Goal: Information Seeking & Learning: Compare options

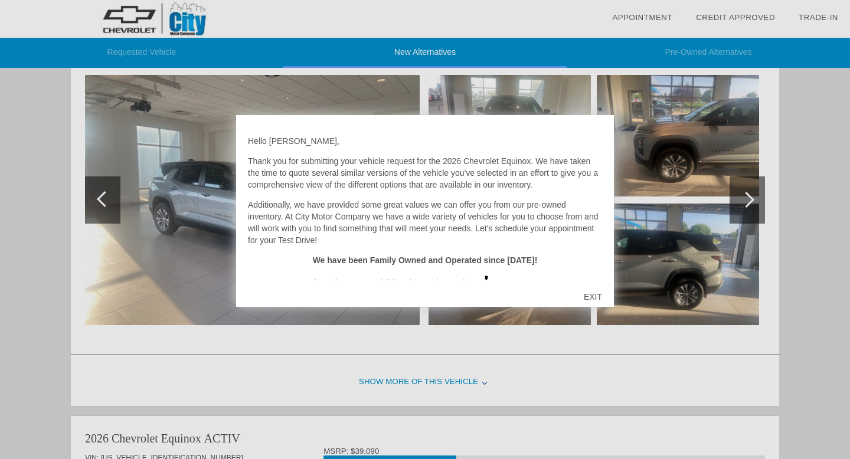
scroll to position [157, 0]
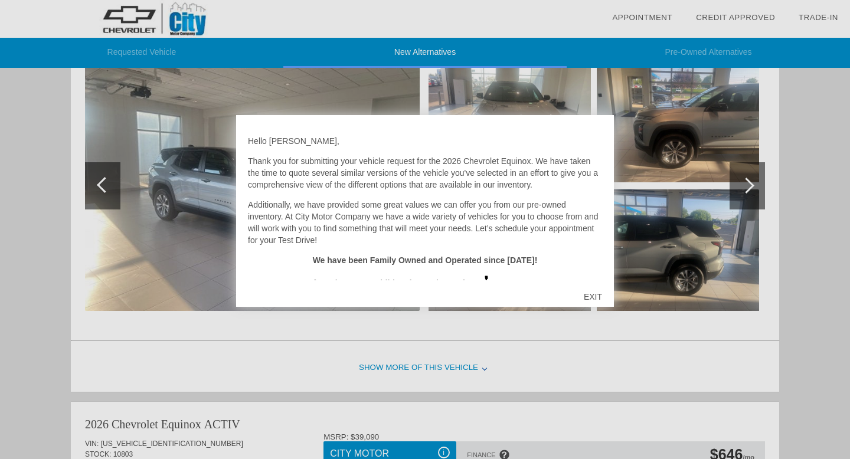
click at [603, 294] on div "EXIT" at bounding box center [593, 296] width 42 height 35
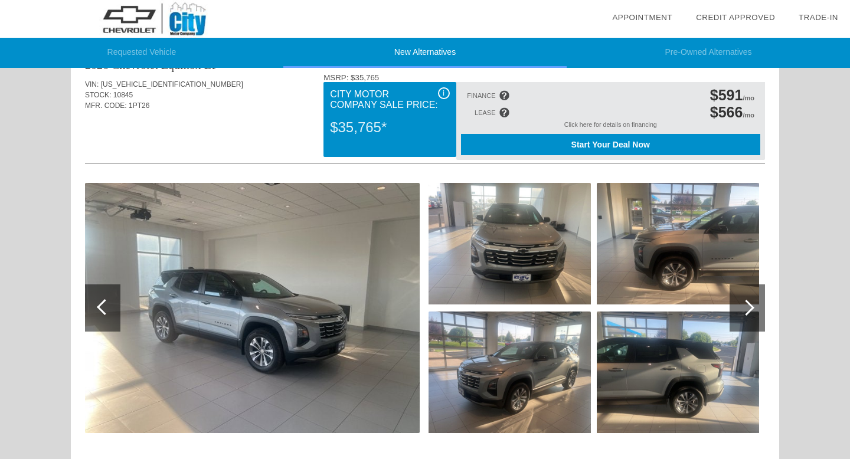
scroll to position [0, 0]
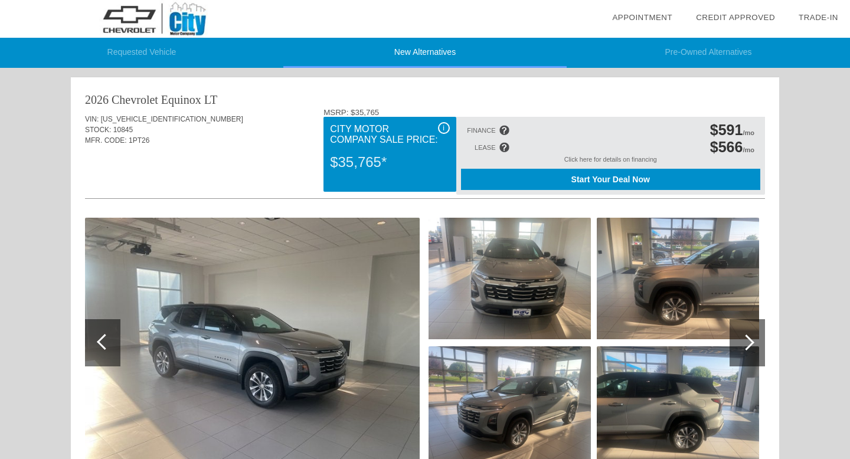
click at [606, 159] on div "Click here for details on financing" at bounding box center [610, 162] width 299 height 13
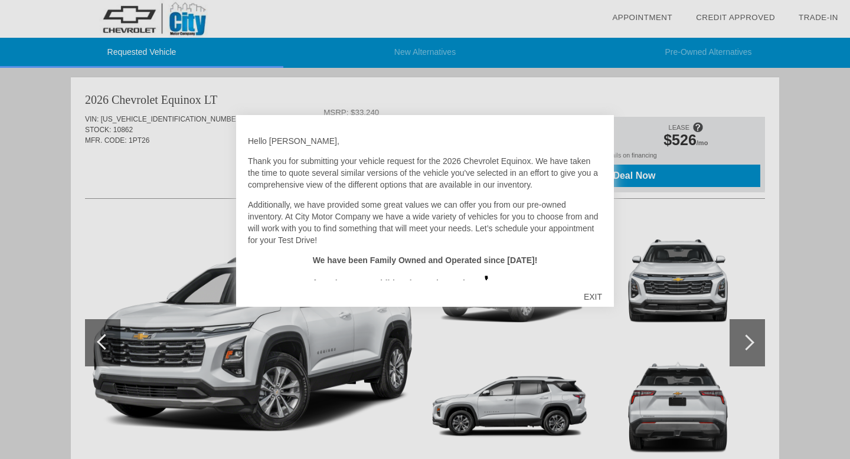
click at [599, 293] on div "EXIT" at bounding box center [593, 296] width 42 height 35
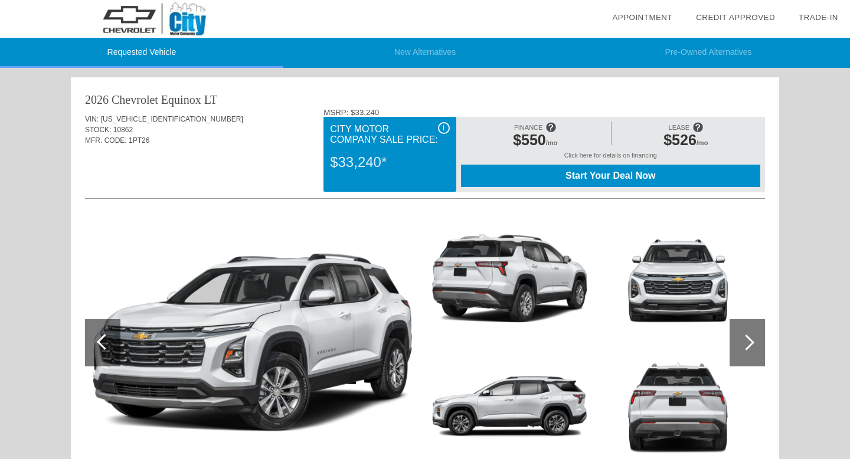
click at [423, 53] on li "New Alternatives" at bounding box center [424, 53] width 283 height 30
